Goal: Task Accomplishment & Management: Manage account settings

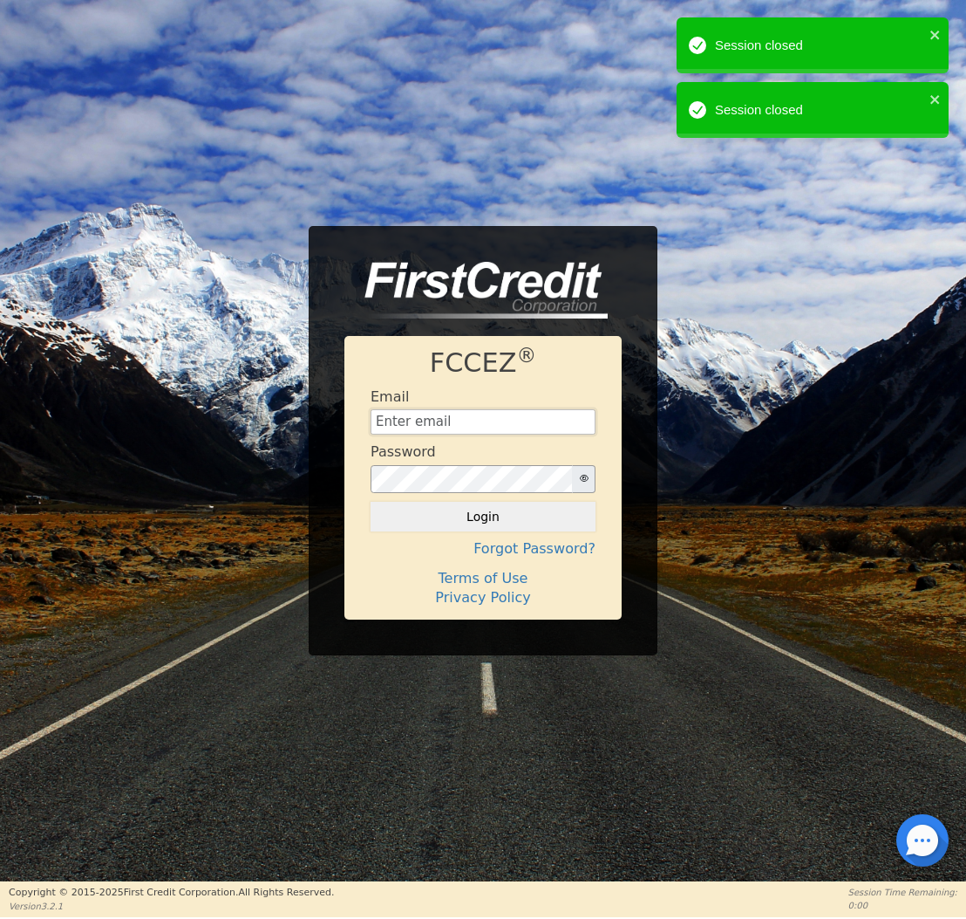
type input "[EMAIL_ADDRESS][DOMAIN_NAME]"
click at [510, 516] on button "Login" at bounding box center [483, 517] width 225 height 30
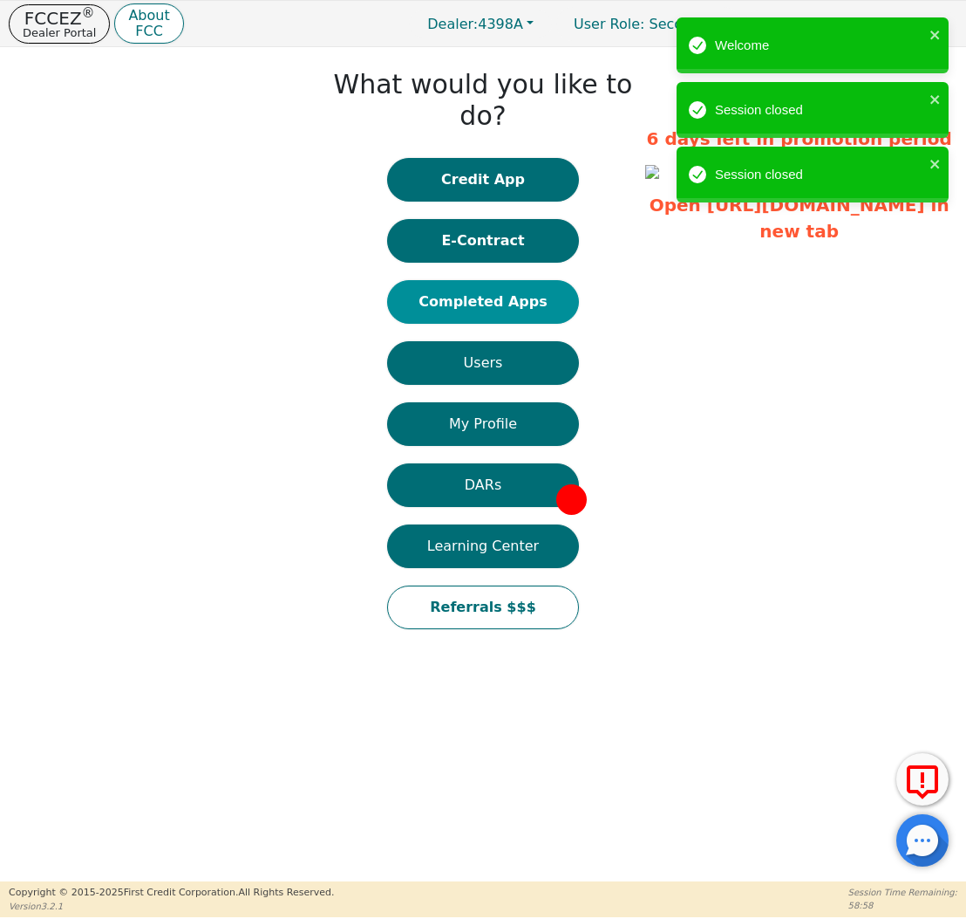
click at [494, 284] on button "Completed Apps" at bounding box center [483, 302] width 192 height 44
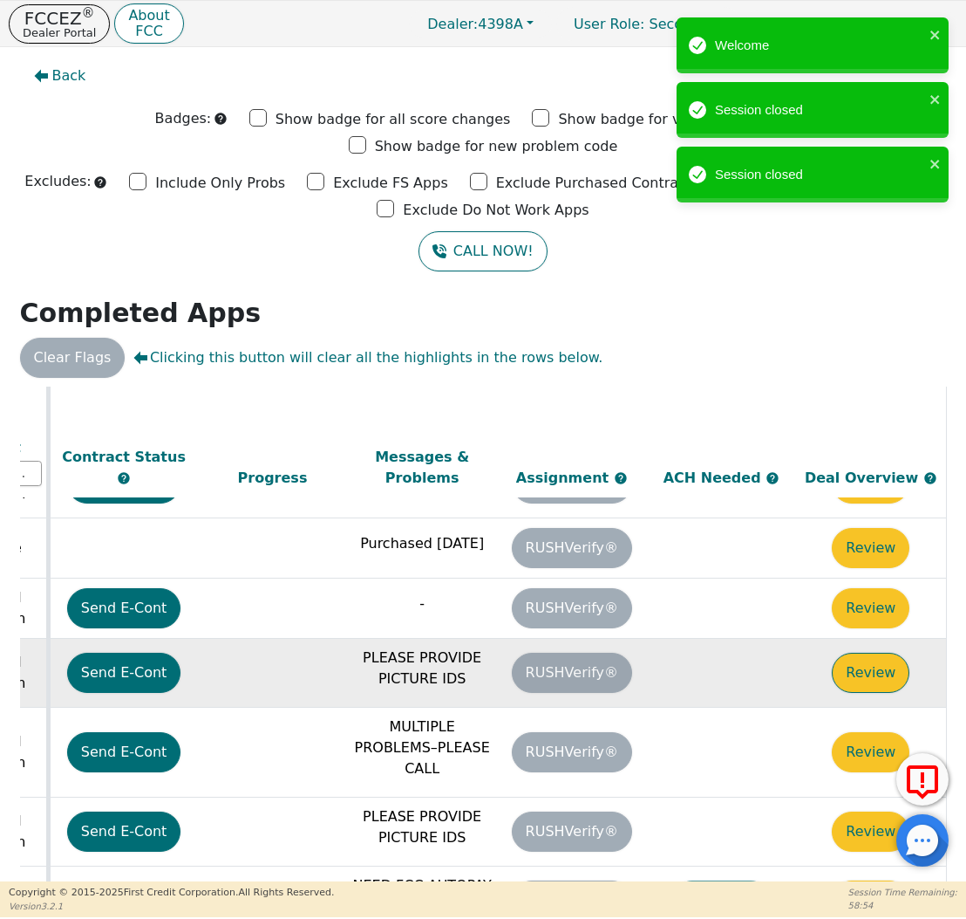
scroll to position [819, 986]
click at [850, 652] on button "Review" at bounding box center [871, 672] width 78 height 40
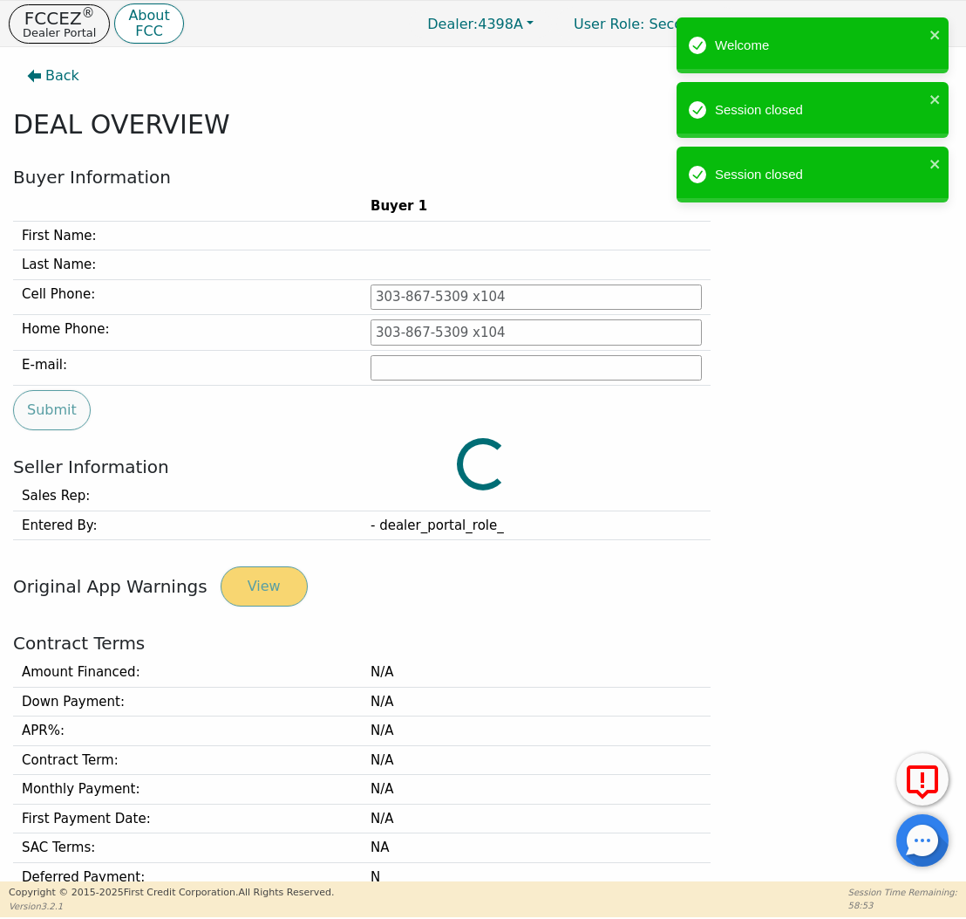
type input "[PHONE_NUMBER]"
type input "[PERSON_NAME][EMAIL_ADDRESS][PERSON_NAME][DOMAIN_NAME]"
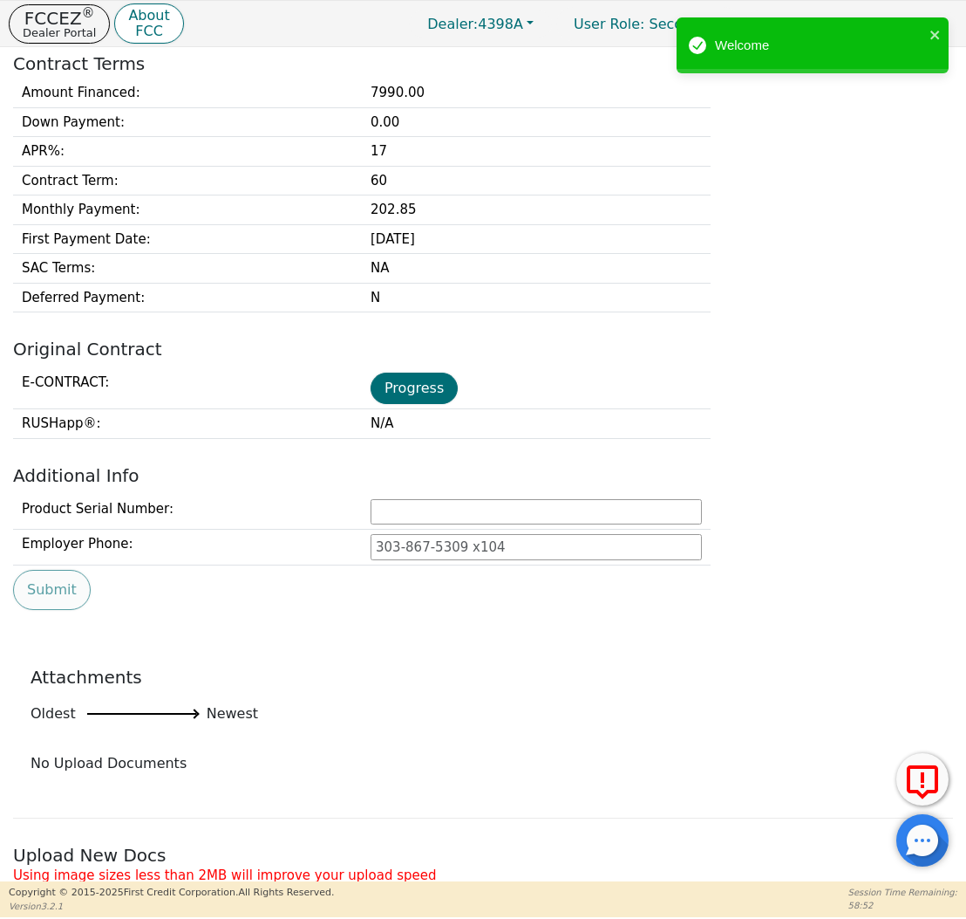
scroll to position [618, 0]
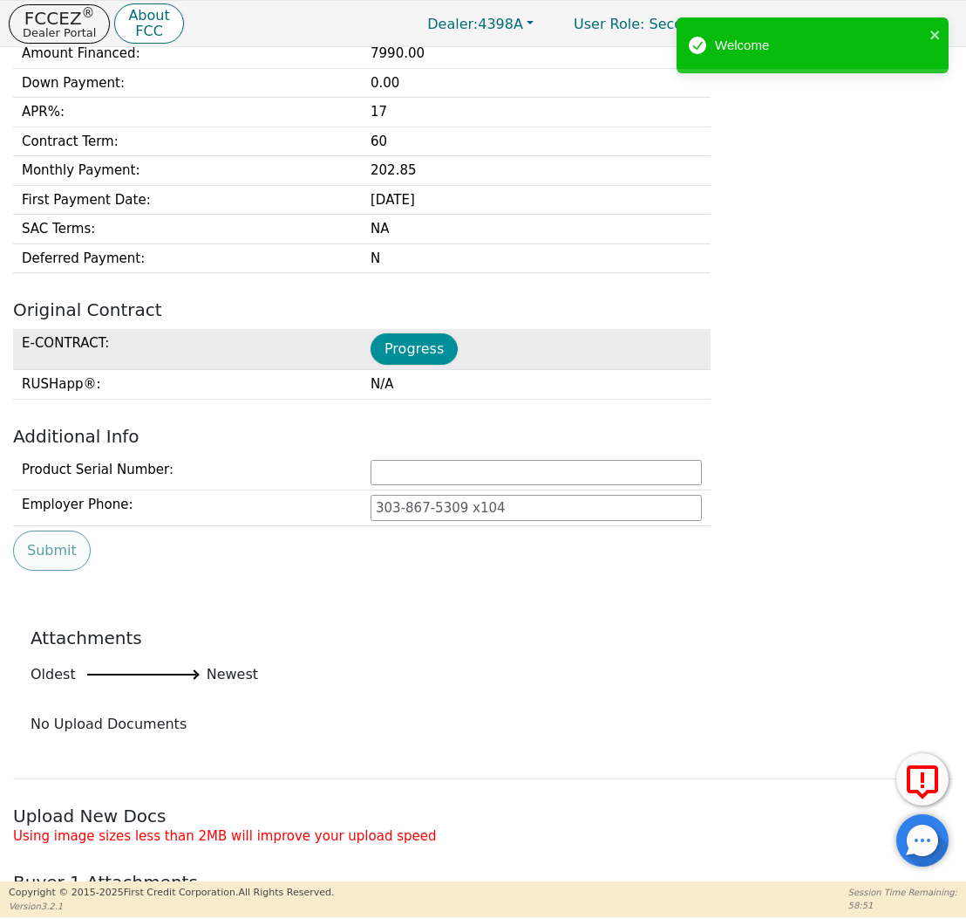
click at [428, 356] on button "Progress" at bounding box center [414, 348] width 87 height 31
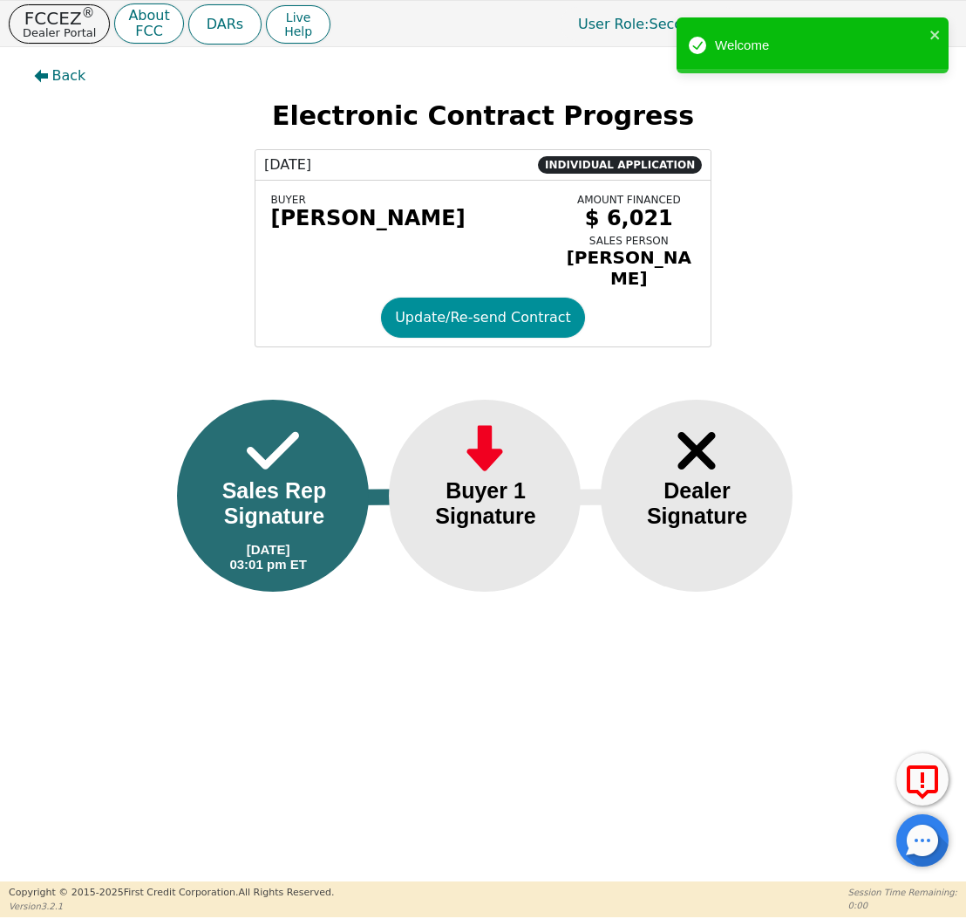
click at [433, 321] on button "Update/Re-send Contract" at bounding box center [483, 317] width 204 height 40
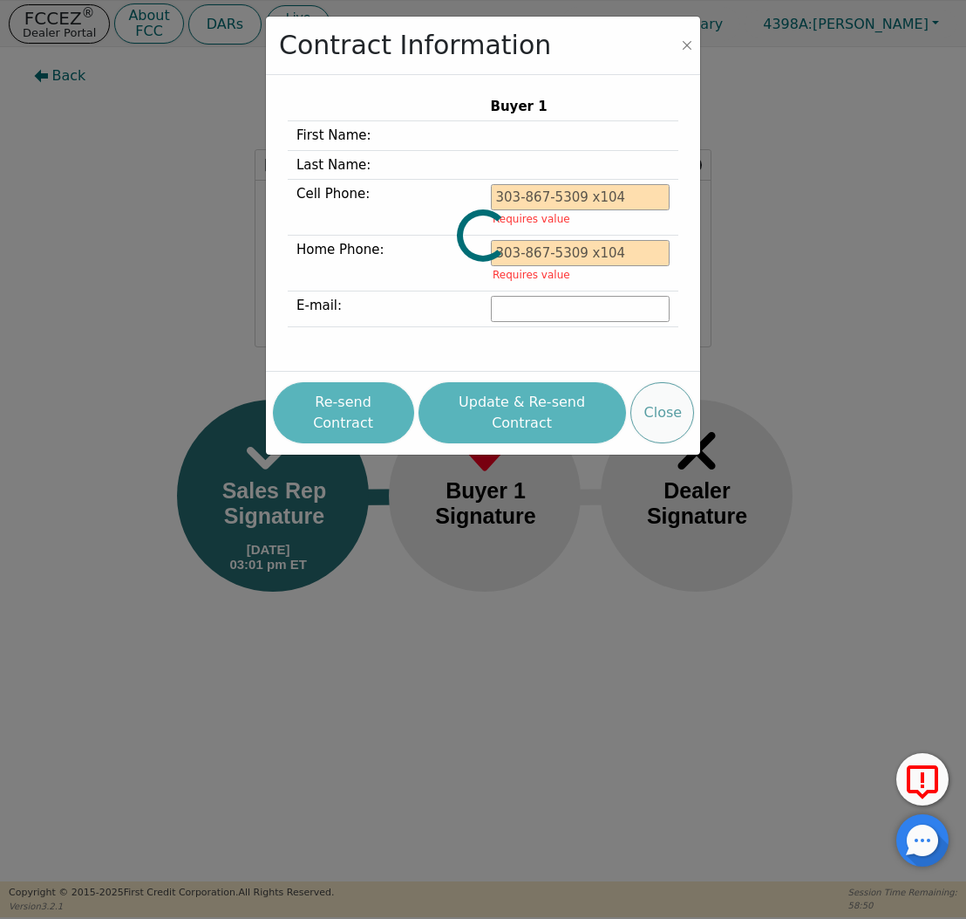
type input "[PHONE_NUMBER]"
type input "[PERSON_NAME][EMAIL_ADDRESS][PERSON_NAME][DOMAIN_NAME]"
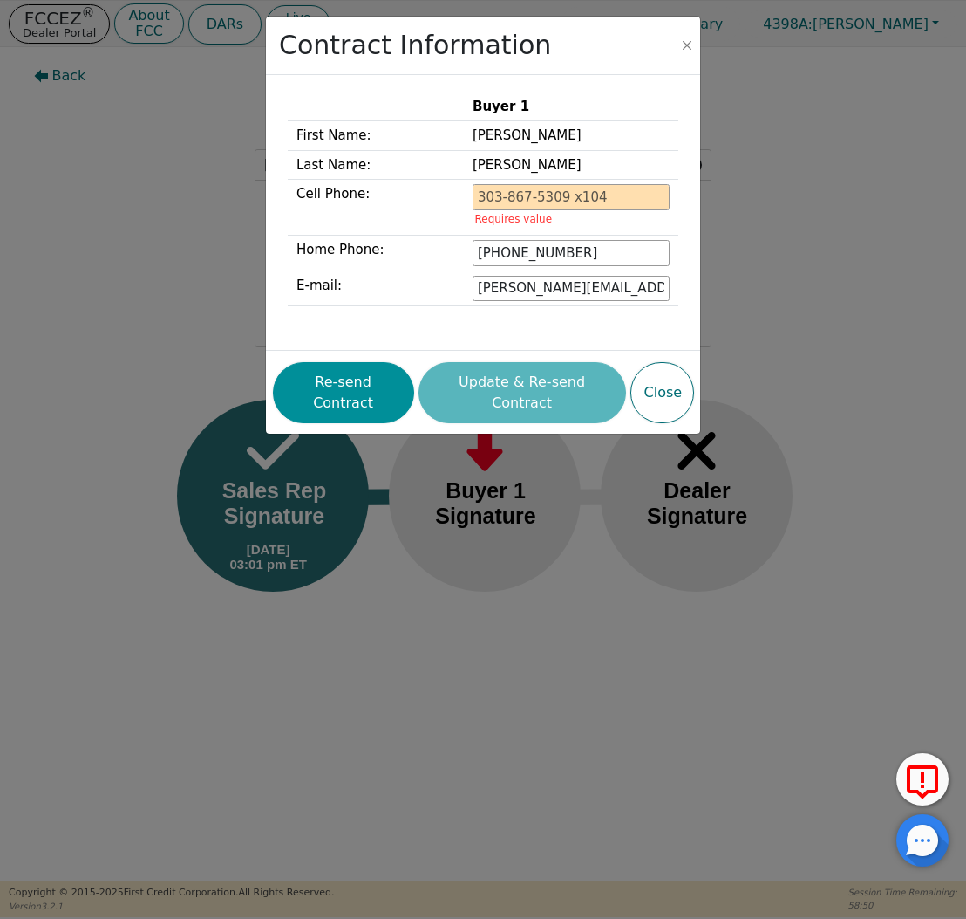
click at [379, 368] on button "Re-send Contract" at bounding box center [343, 392] width 141 height 61
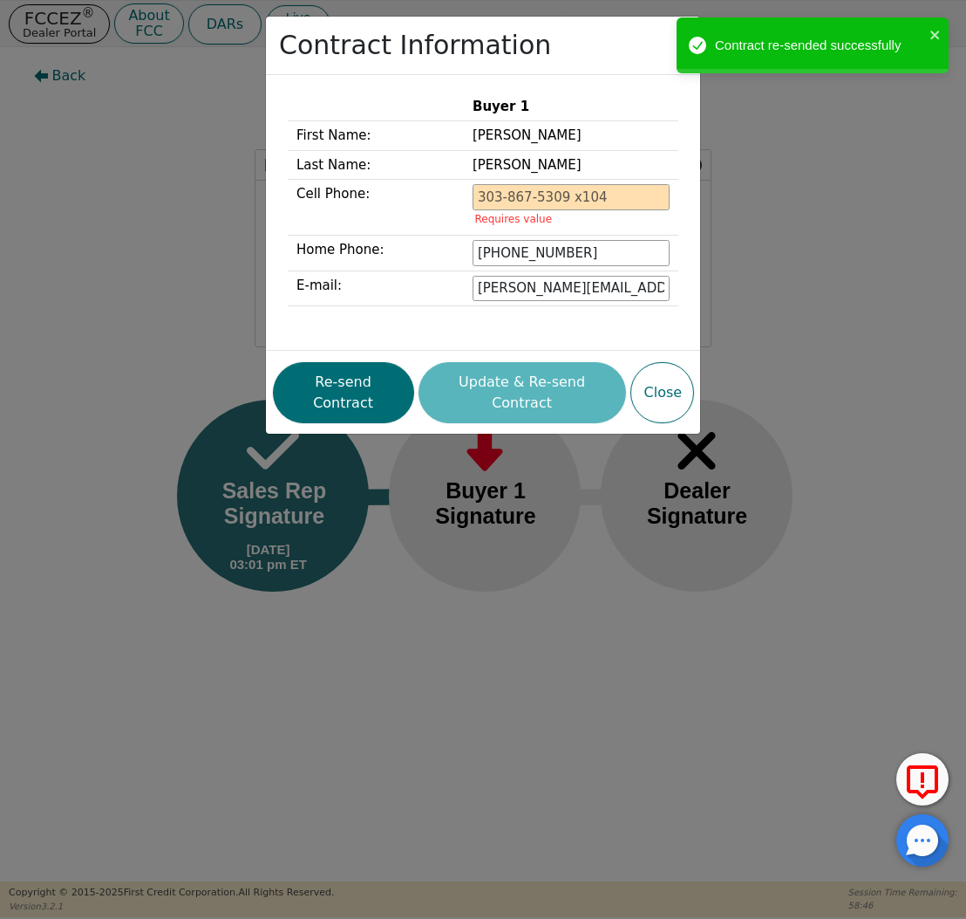
click at [133, 153] on div "Contract Information Buyer 1 First Name: [PERSON_NAME] Last Name: [PERSON_NAME]…" at bounding box center [483, 459] width 966 height 919
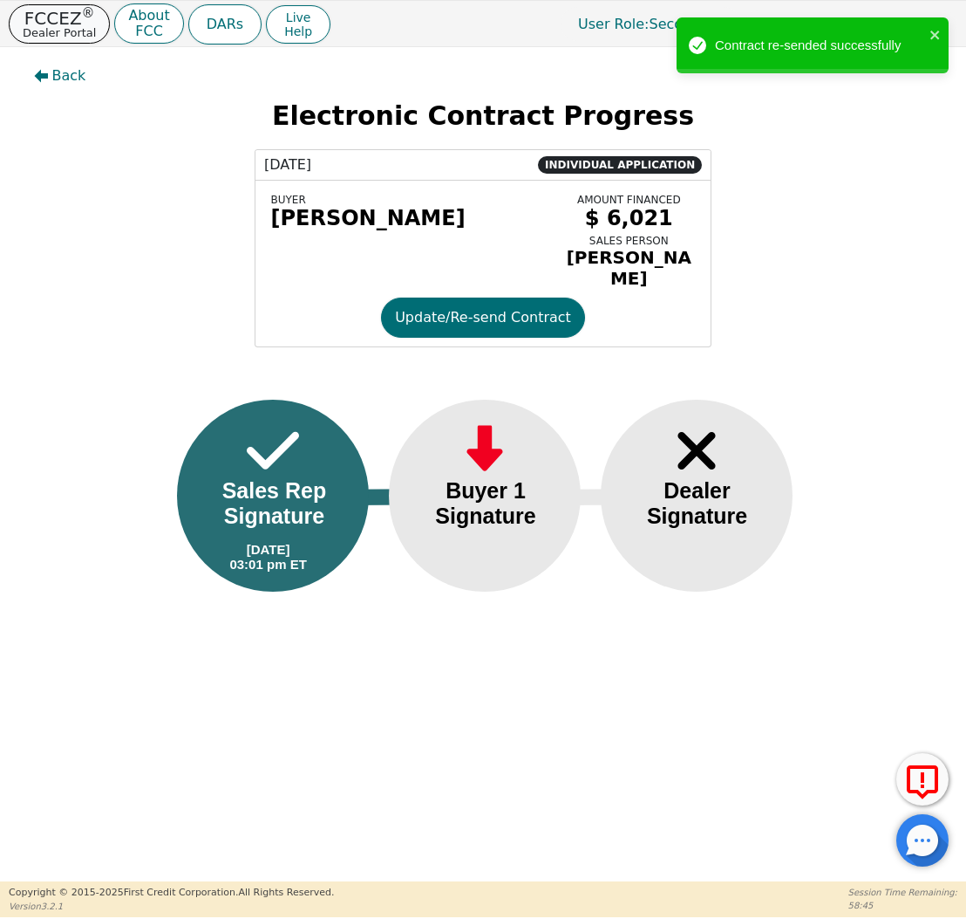
click at [79, 34] on p "Dealer Portal" at bounding box center [59, 32] width 73 height 11
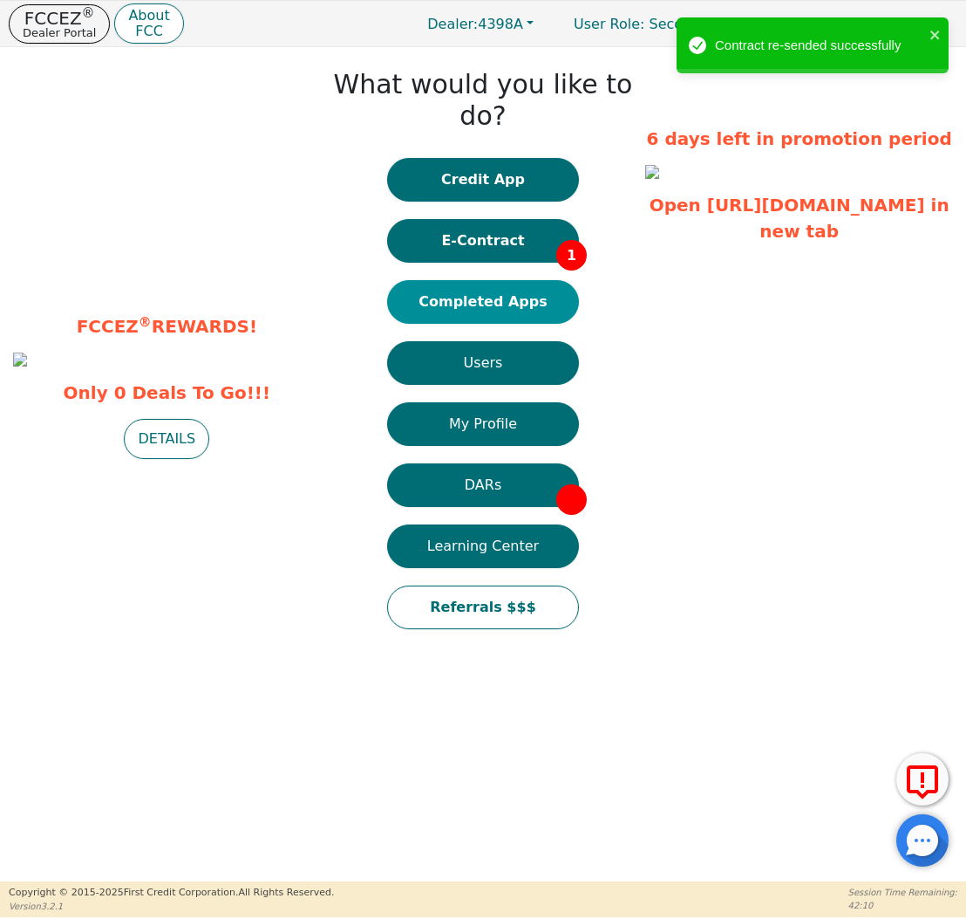
click at [456, 280] on button "Completed Apps" at bounding box center [483, 302] width 192 height 44
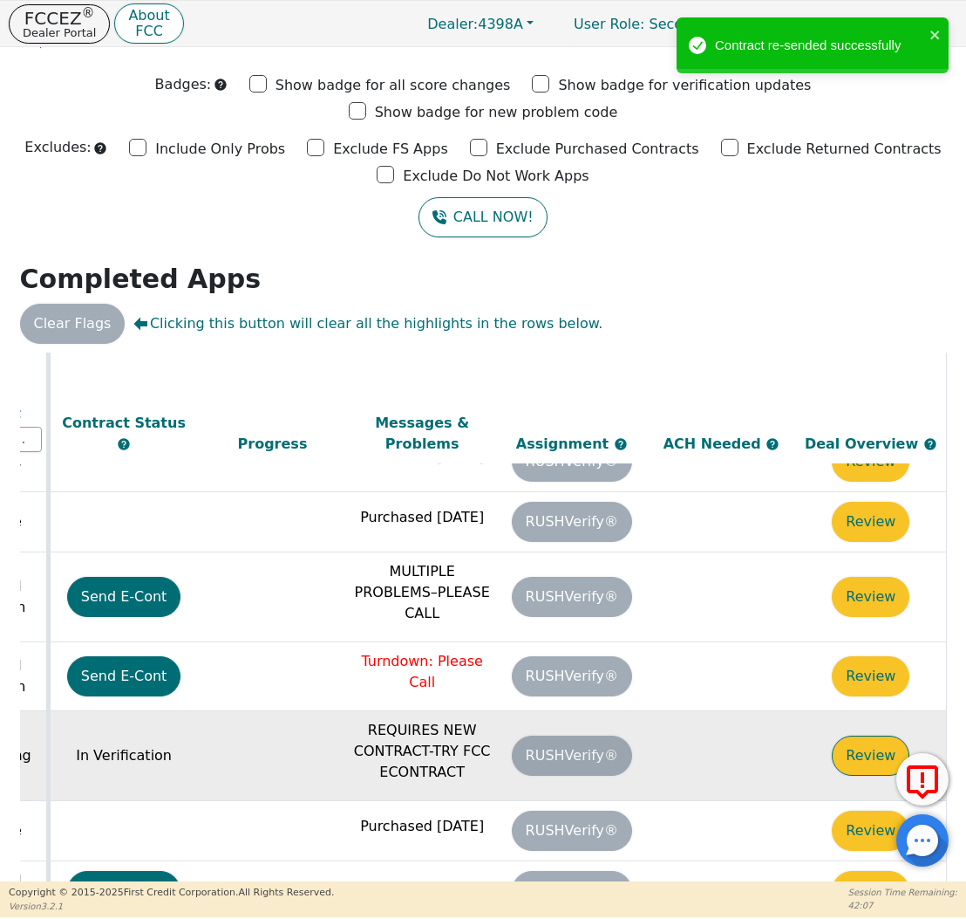
scroll to position [72, 986]
click at [848, 735] on button "Review" at bounding box center [871, 755] width 78 height 40
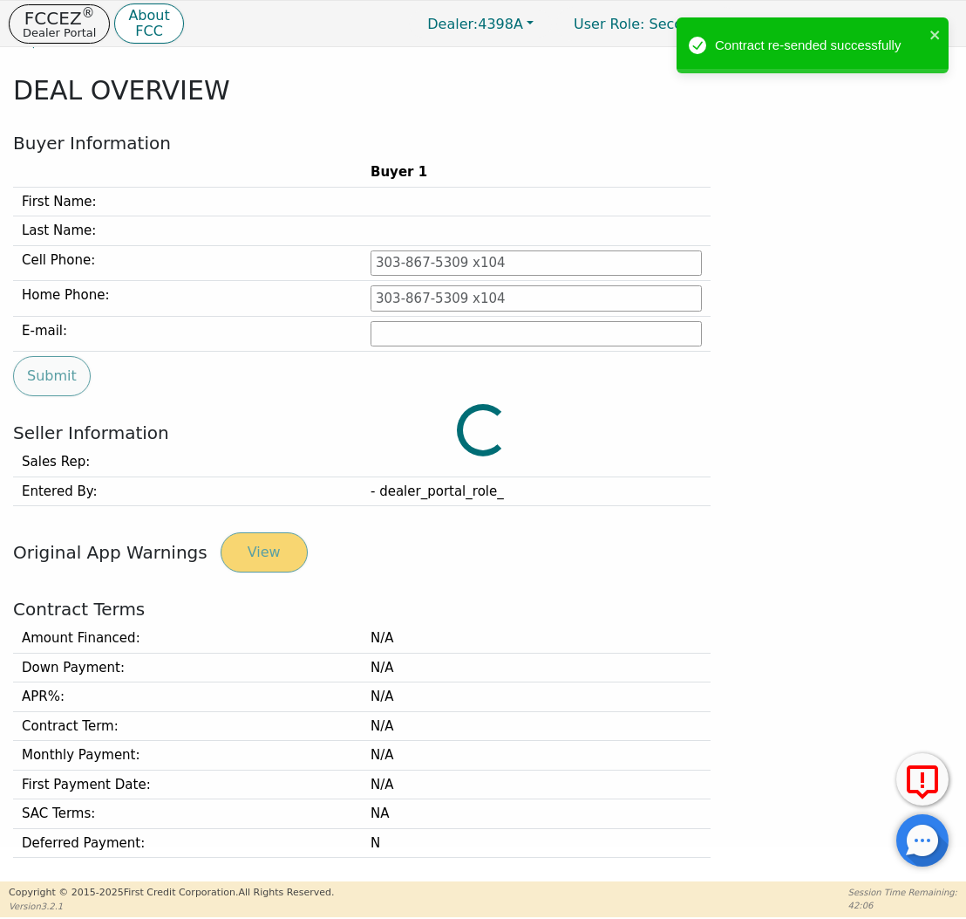
type input "[PHONE_NUMBER]"
type input "[EMAIL_ADDRESS][DOMAIN_NAME]"
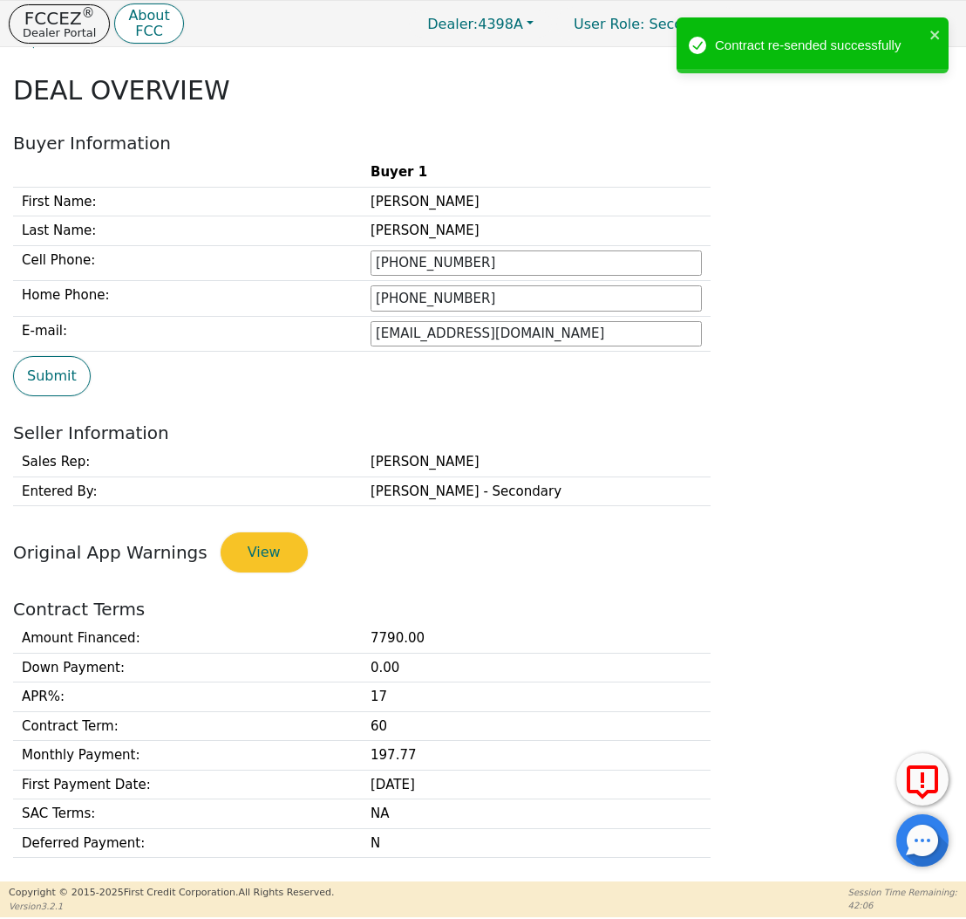
scroll to position [524, 0]
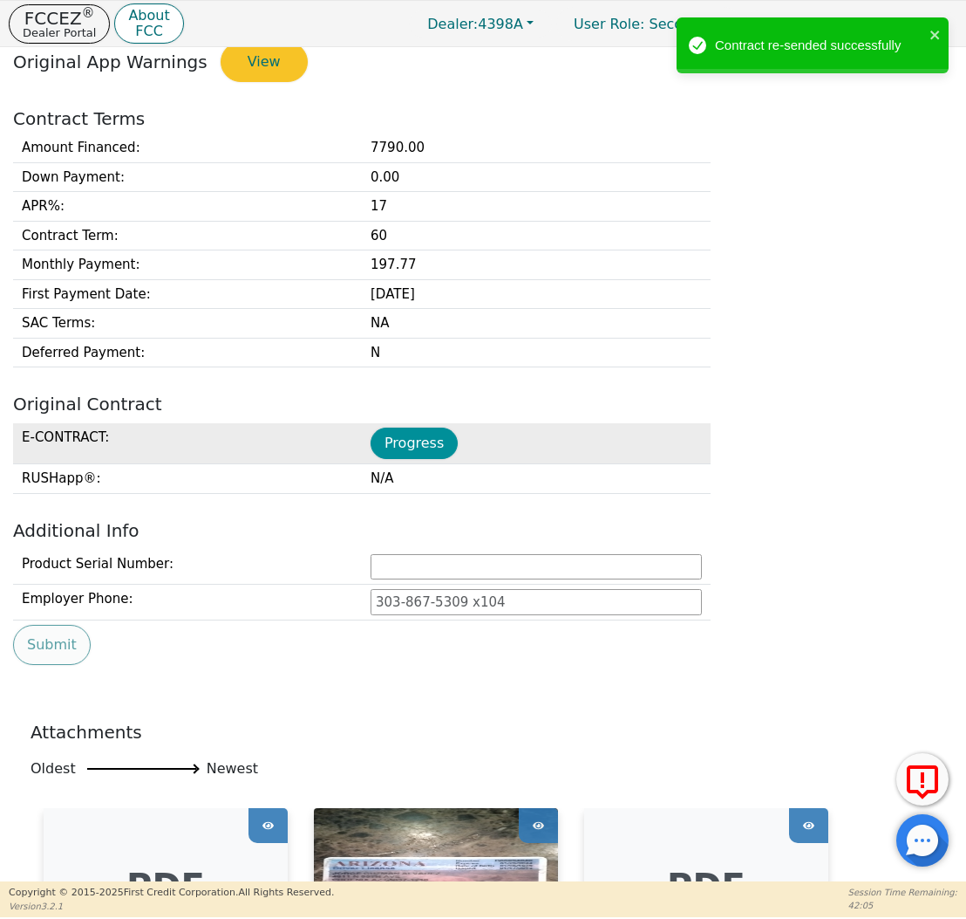
click at [415, 427] on button "Progress" at bounding box center [414, 442] width 87 height 31
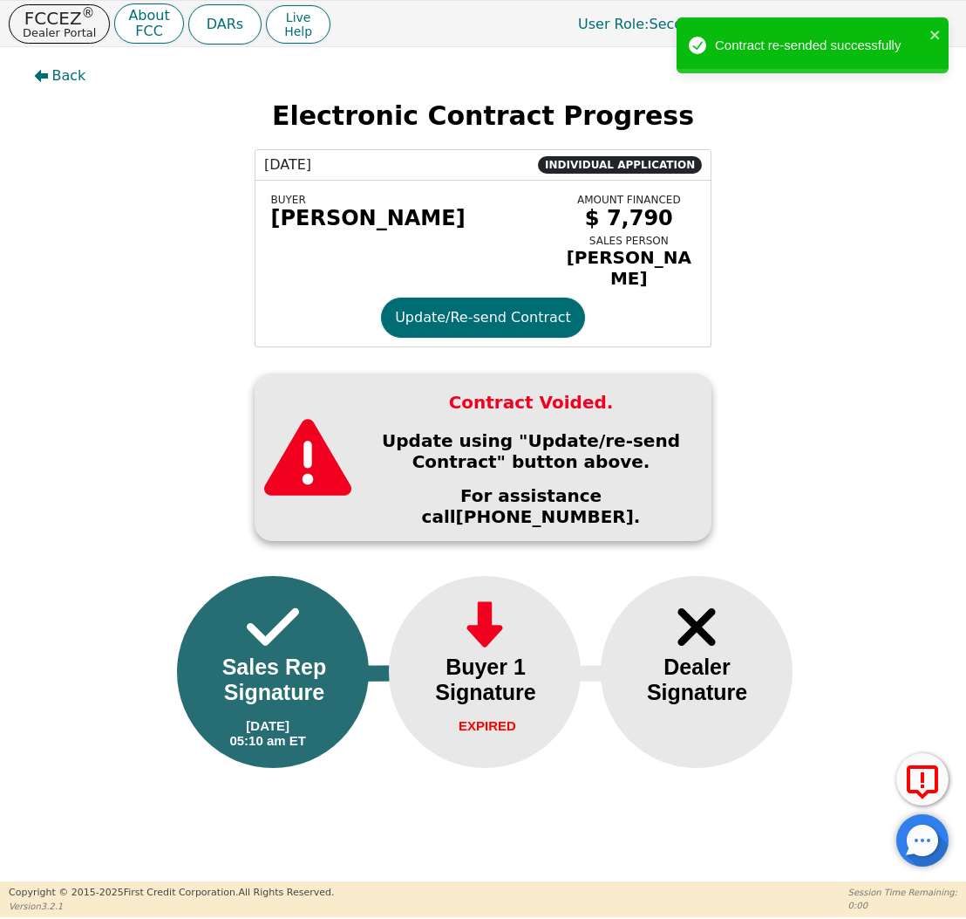
click at [438, 339] on div "BUYER [PERSON_NAME] AMOUNT FINANCED $ 7,790 SALES PERSON [PERSON_NAME] Update/R…" at bounding box center [483, 264] width 455 height 166
click at [438, 326] on button "Update/Re-send Contract" at bounding box center [483, 317] width 204 height 40
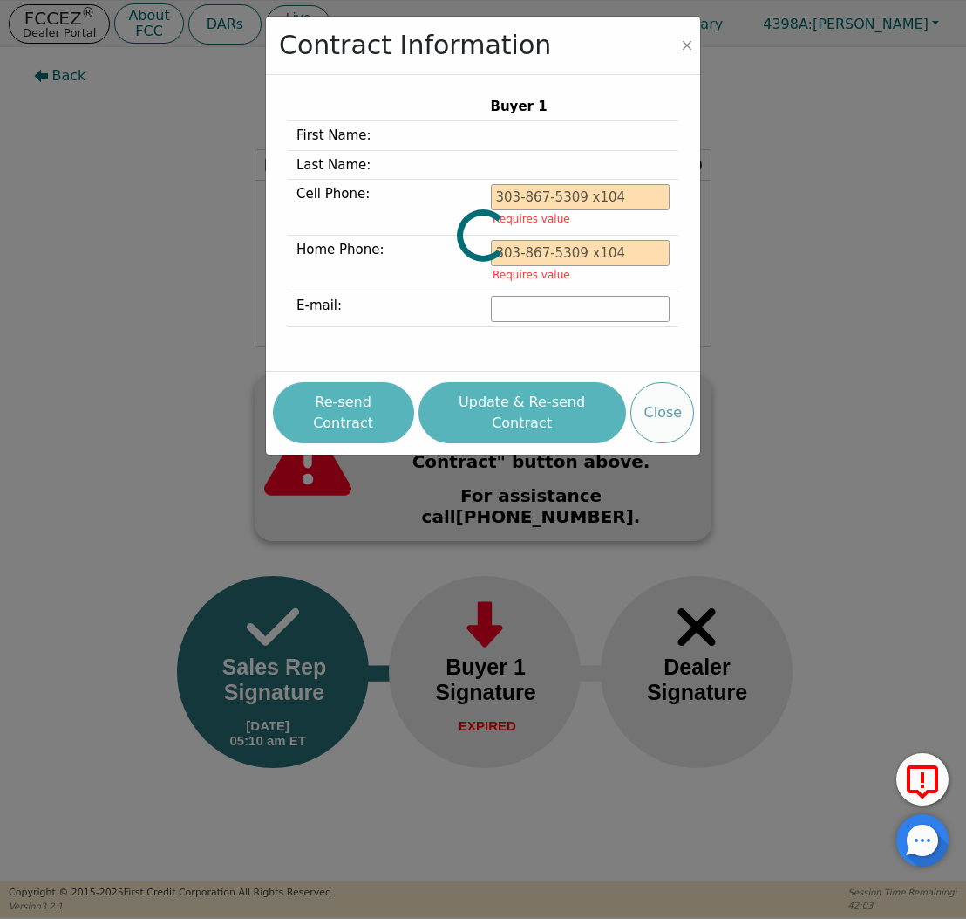
type input "[PHONE_NUMBER]"
type input "[EMAIL_ADDRESS][DOMAIN_NAME]"
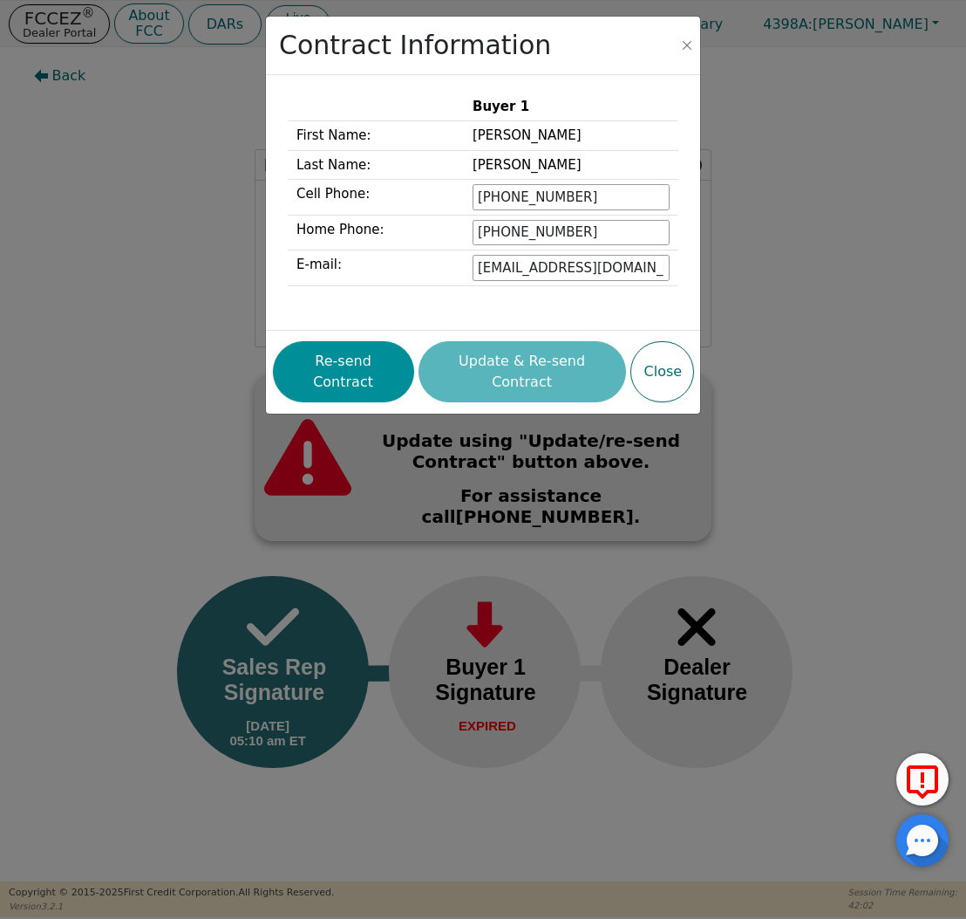
click at [376, 364] on button "Re-send Contract" at bounding box center [343, 371] width 141 height 61
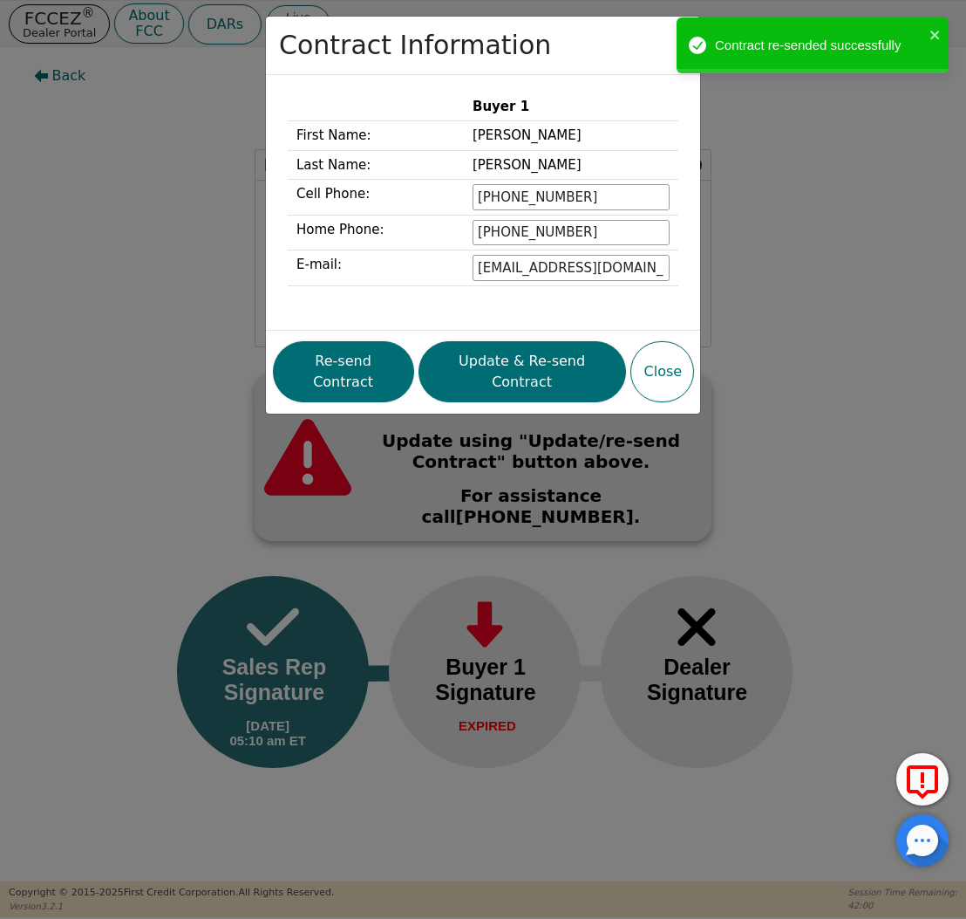
click at [115, 141] on div "Contract Information Buyer 1 First Name: [PERSON_NAME] Last Name: [PERSON_NAME]…" at bounding box center [483, 459] width 966 height 919
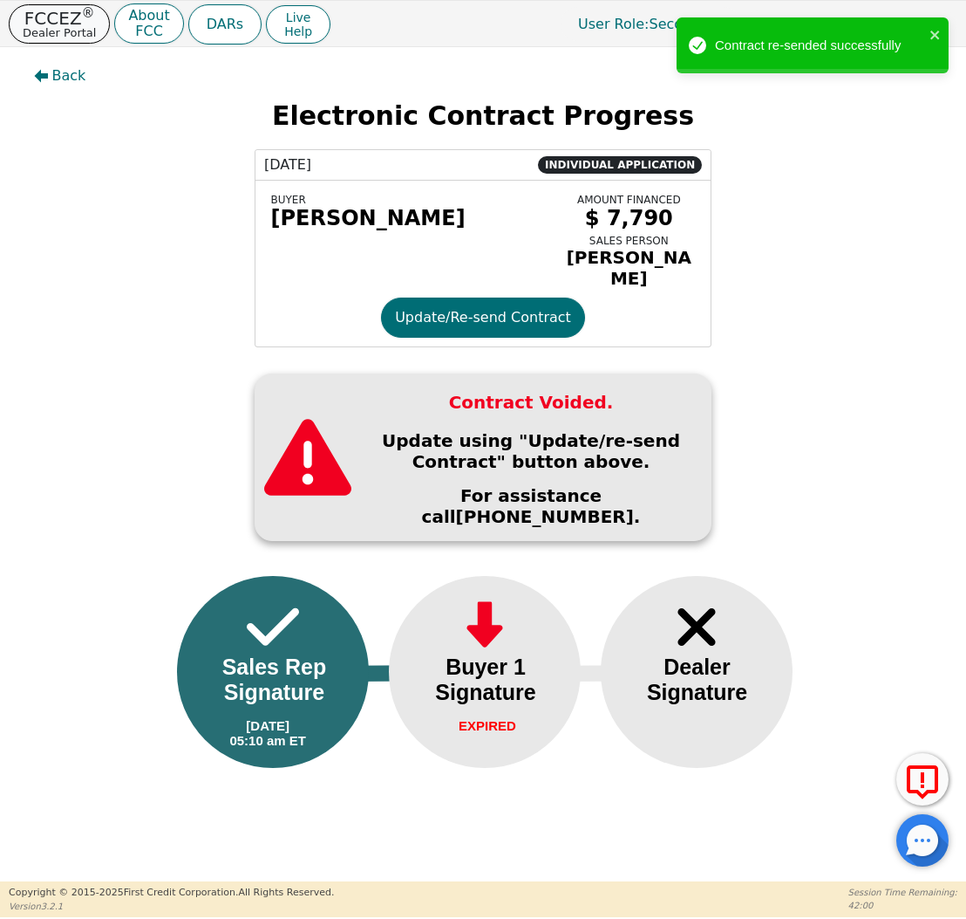
click at [55, 27] on p "Dealer Portal" at bounding box center [59, 32] width 73 height 11
